Goal: Information Seeking & Learning: Learn about a topic

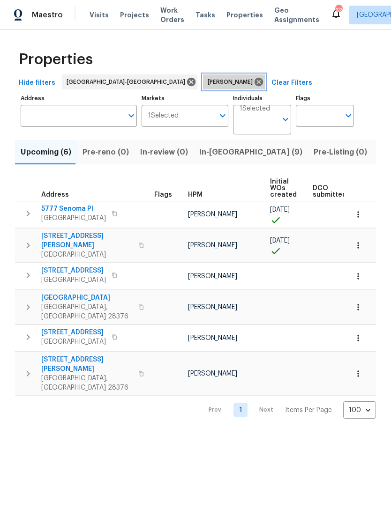
click at [254, 78] on icon at bounding box center [258, 82] width 8 height 8
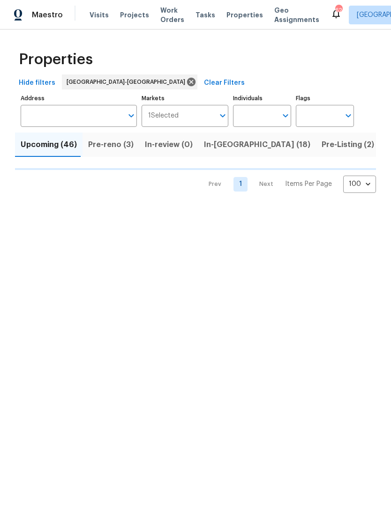
click at [321, 142] on span "Pre-Listing (2)" at bounding box center [347, 144] width 52 height 13
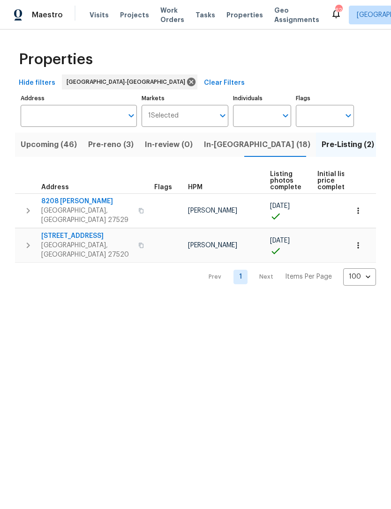
click at [78, 201] on span "8208 [PERSON_NAME]" at bounding box center [86, 201] width 91 height 9
click at [220, 143] on span "In-reno (18)" at bounding box center [257, 144] width 106 height 13
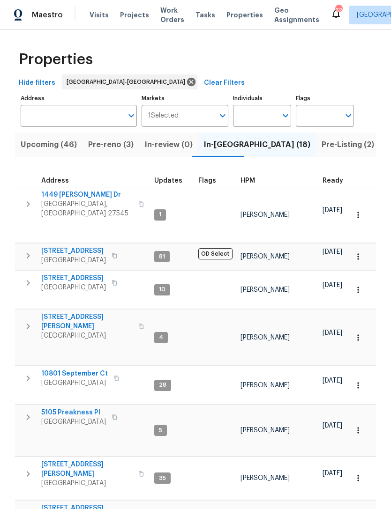
click at [285, 23] on span "Geo Assignments" at bounding box center [296, 15] width 45 height 19
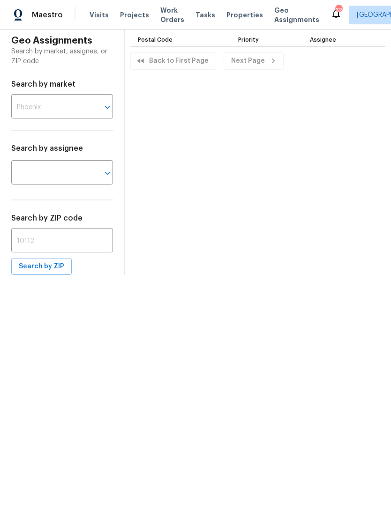
click at [126, 13] on span "Projects" at bounding box center [134, 14] width 29 height 9
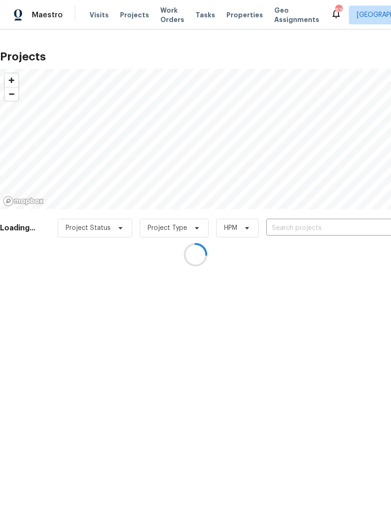
click at [228, 11] on div at bounding box center [195, 254] width 391 height 509
click at [226, 12] on div at bounding box center [195, 254] width 391 height 509
click at [225, 16] on div at bounding box center [195, 254] width 391 height 509
click at [223, 12] on div at bounding box center [195, 254] width 391 height 509
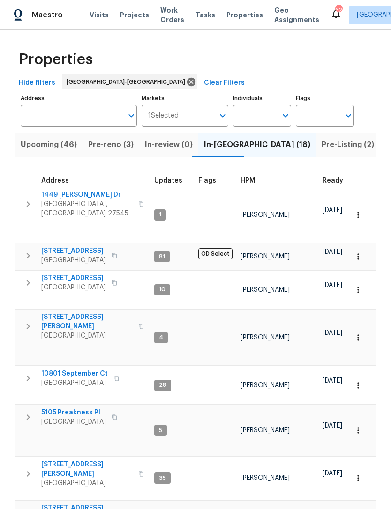
scroll to position [7, 0]
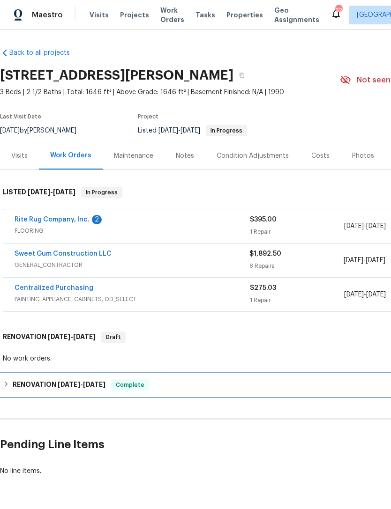
click at [74, 382] on span "6/27/25" at bounding box center [69, 384] width 22 height 7
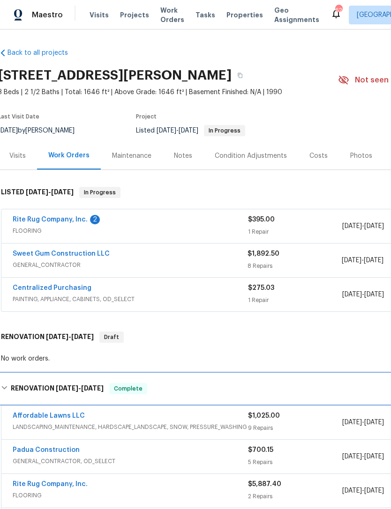
scroll to position [0, 2]
click at [41, 385] on h6 "RENOVATION 6/27/25 - 9/16/25" at bounding box center [57, 388] width 93 height 11
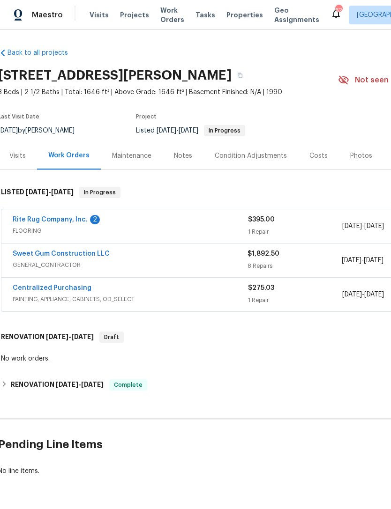
click at [357, 153] on div "Photos" at bounding box center [361, 155] width 22 height 9
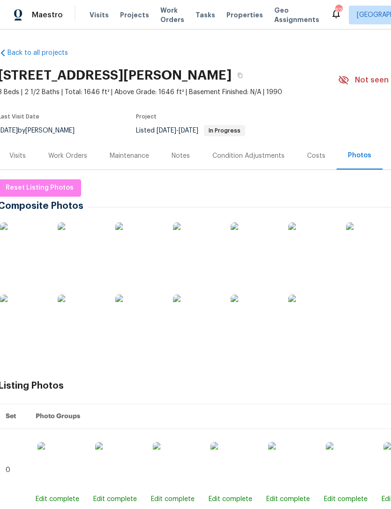
click at [37, 258] on img at bounding box center [23, 246] width 47 height 47
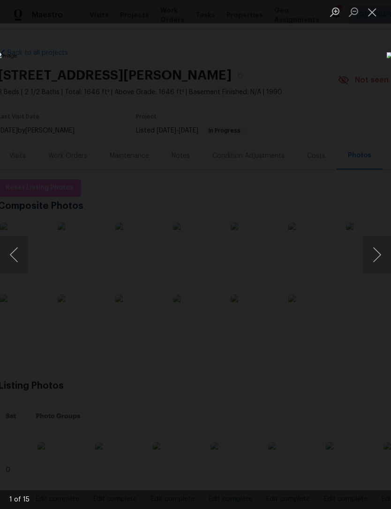
click at [379, 256] on button "Next image" at bounding box center [377, 254] width 28 height 37
click at [382, 257] on button "Next image" at bounding box center [377, 254] width 28 height 37
click at [382, 259] on button "Next image" at bounding box center [377, 254] width 28 height 37
click at [383, 261] on button "Next image" at bounding box center [377, 254] width 28 height 37
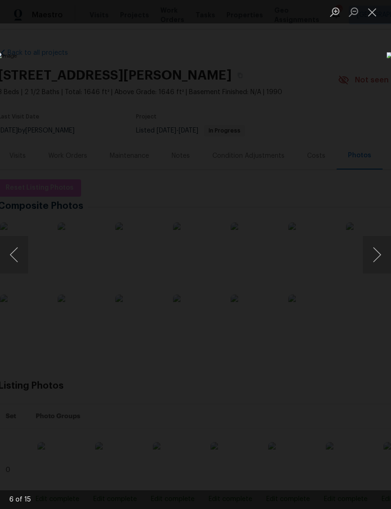
click at [383, 262] on button "Next image" at bounding box center [377, 254] width 28 height 37
click at [383, 263] on button "Next image" at bounding box center [377, 254] width 28 height 37
click at [380, 261] on button "Next image" at bounding box center [377, 254] width 28 height 37
click at [381, 259] on button "Next image" at bounding box center [377, 254] width 28 height 37
click at [380, 261] on button "Next image" at bounding box center [377, 254] width 28 height 37
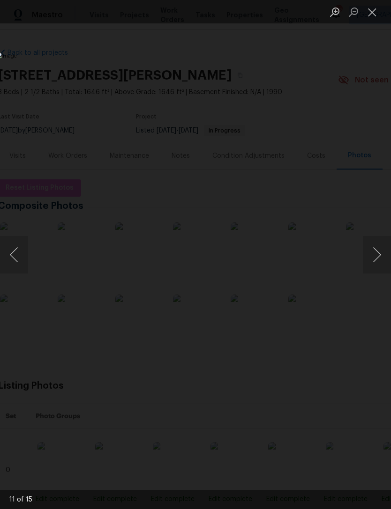
click at [383, 260] on button "Next image" at bounding box center [377, 254] width 28 height 37
click at [382, 261] on button "Next image" at bounding box center [377, 254] width 28 height 37
click at [381, 261] on button "Next image" at bounding box center [377, 254] width 28 height 37
click at [383, 261] on button "Next image" at bounding box center [377, 254] width 28 height 37
click at [381, 261] on button "Next image" at bounding box center [377, 254] width 28 height 37
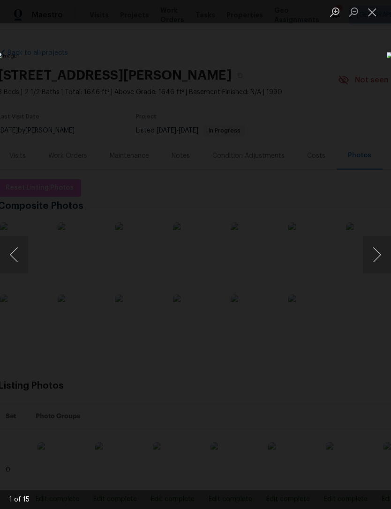
click at [381, 261] on button "Next image" at bounding box center [377, 254] width 28 height 37
click at [378, 9] on button "Close lightbox" at bounding box center [372, 12] width 19 height 16
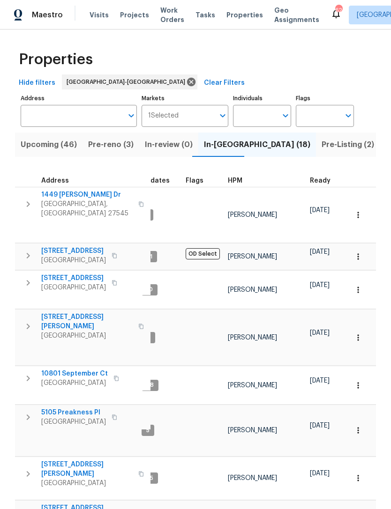
scroll to position [7, 12]
click at [282, 71] on div "Properties" at bounding box center [195, 60] width 361 height 30
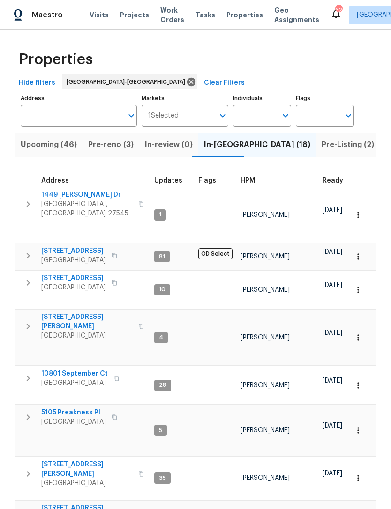
scroll to position [0, 0]
click at [253, 112] on input "Individuals" at bounding box center [255, 116] width 44 height 22
type input "Preston"
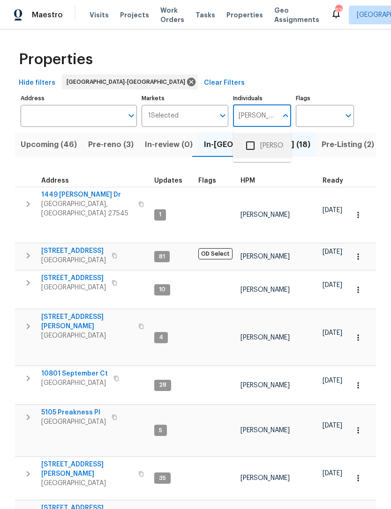
click at [268, 149] on li "[PERSON_NAME]" at bounding box center [261, 146] width 43 height 20
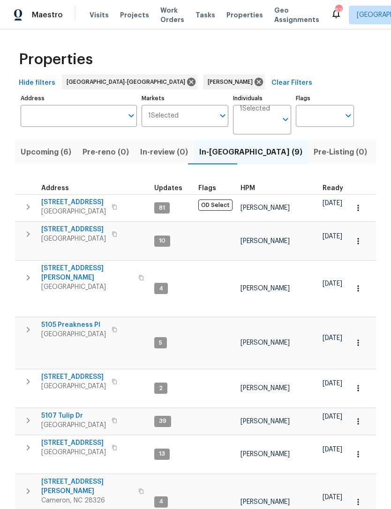
click at [58, 154] on span "Upcoming (6)" at bounding box center [46, 152] width 51 height 13
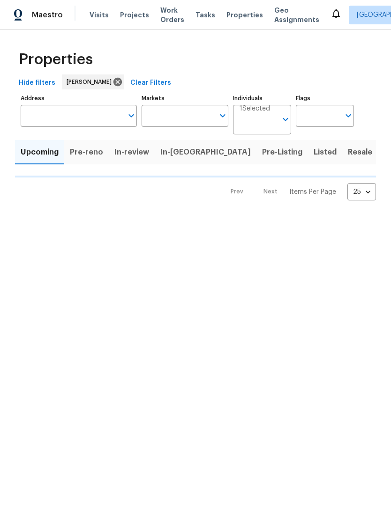
type input "100"
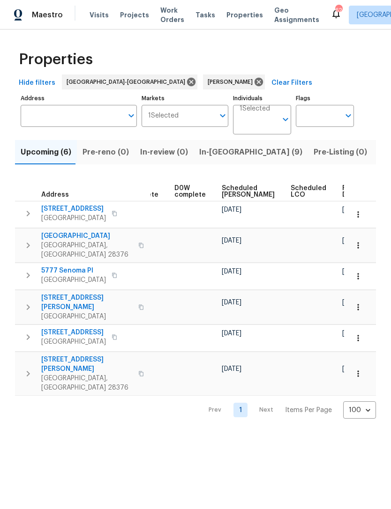
scroll to position [0, 235]
click at [229, 196] on span "Scheduled [PERSON_NAME]" at bounding box center [248, 191] width 53 height 13
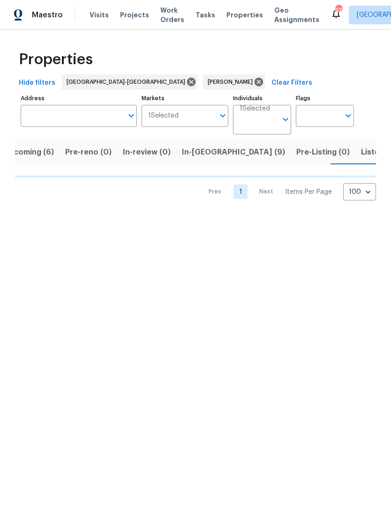
scroll to position [0, 18]
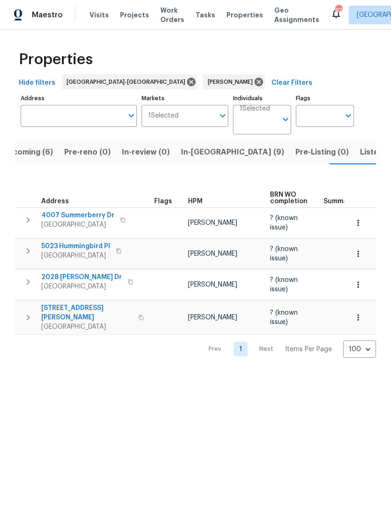
click at [360, 156] on span "Listed (12)" at bounding box center [379, 152] width 38 height 13
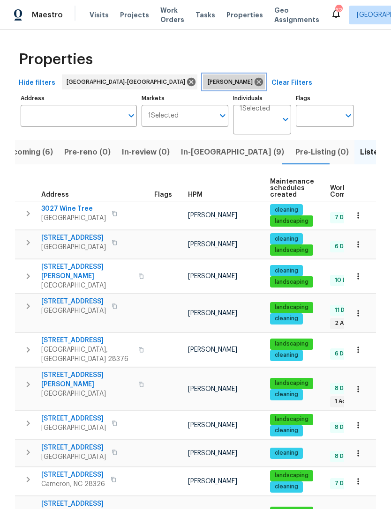
click at [254, 83] on icon at bounding box center [258, 82] width 8 height 8
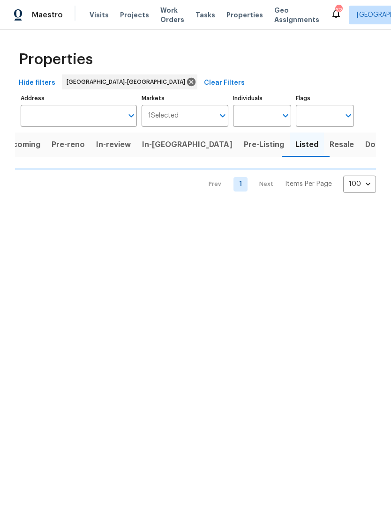
scroll to position [0, 8]
click at [210, 149] on span "In-reno (18)" at bounding box center [248, 144] width 106 height 13
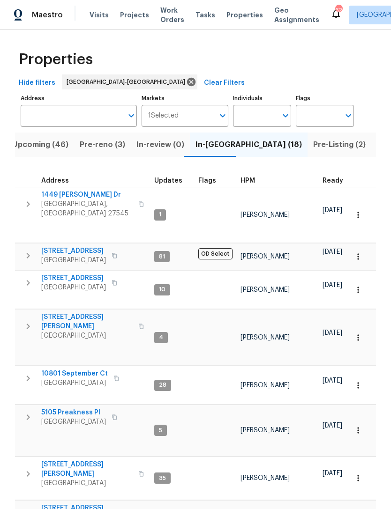
click at [106, 146] on span "Pre-reno (3)" at bounding box center [102, 144] width 45 height 13
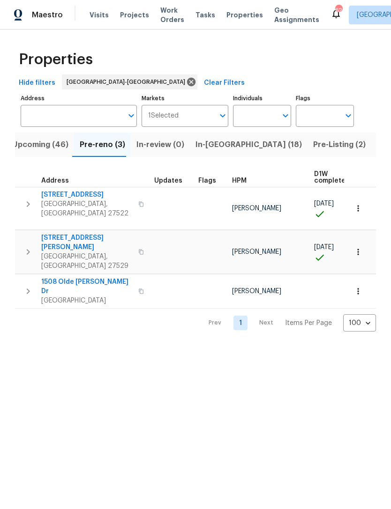
click at [79, 191] on span "503 Wild Goose Ln" at bounding box center [86, 194] width 91 height 9
click at [219, 145] on span "In-reno (18)" at bounding box center [248, 144] width 106 height 13
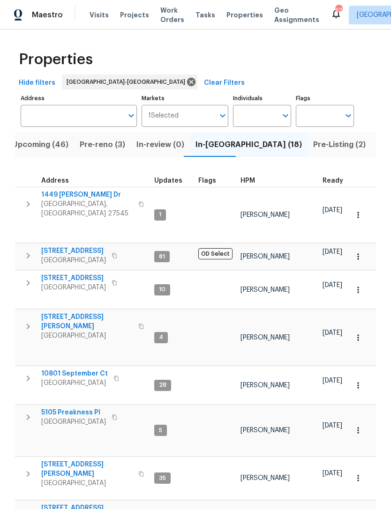
click at [254, 112] on input "Individuals" at bounding box center [255, 116] width 44 height 22
type input "Preston"
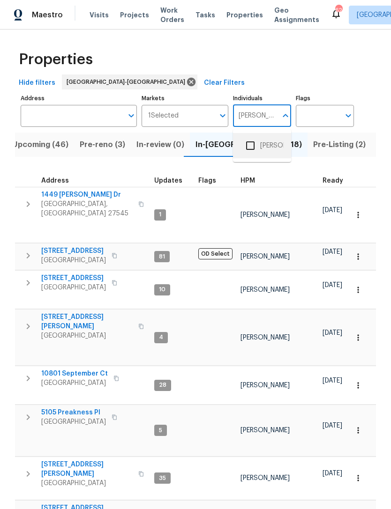
click at [267, 144] on li "[PERSON_NAME]" at bounding box center [261, 146] width 43 height 20
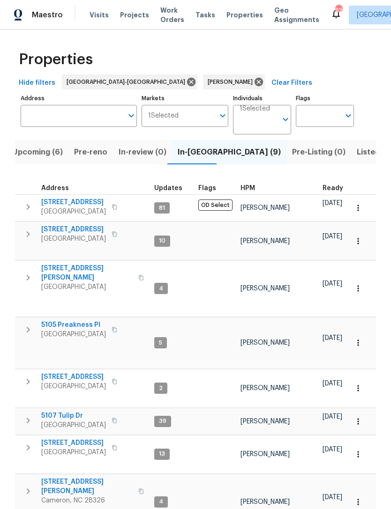
click at [45, 154] on span "Upcoming (6)" at bounding box center [37, 152] width 51 height 13
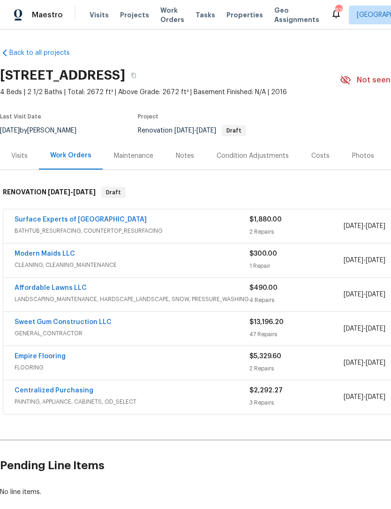
click at [119, 392] on div "Centralized Purchasing" at bounding box center [132, 391] width 235 height 11
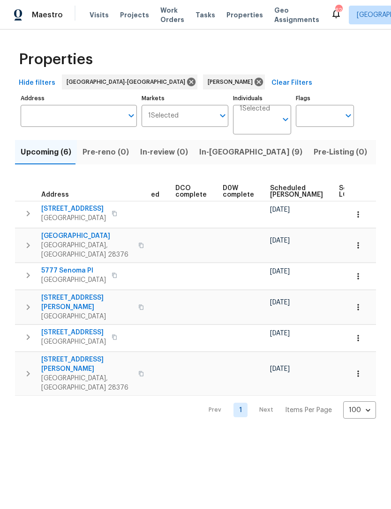
scroll to position [0, 208]
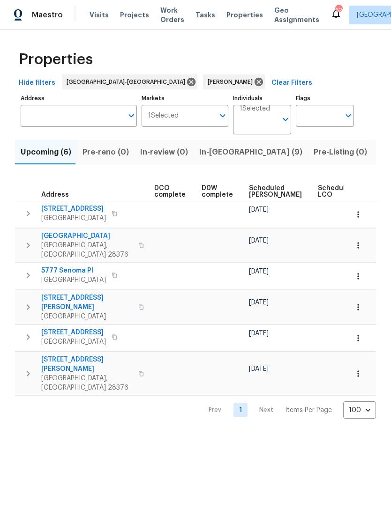
click at [256, 191] on span "Scheduled [PERSON_NAME]" at bounding box center [275, 191] width 53 height 13
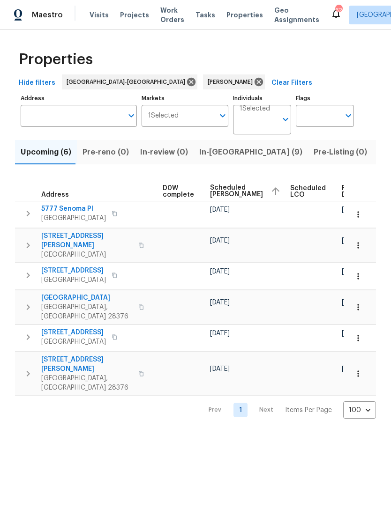
scroll to position [0, 246]
